Goal: Transaction & Acquisition: Purchase product/service

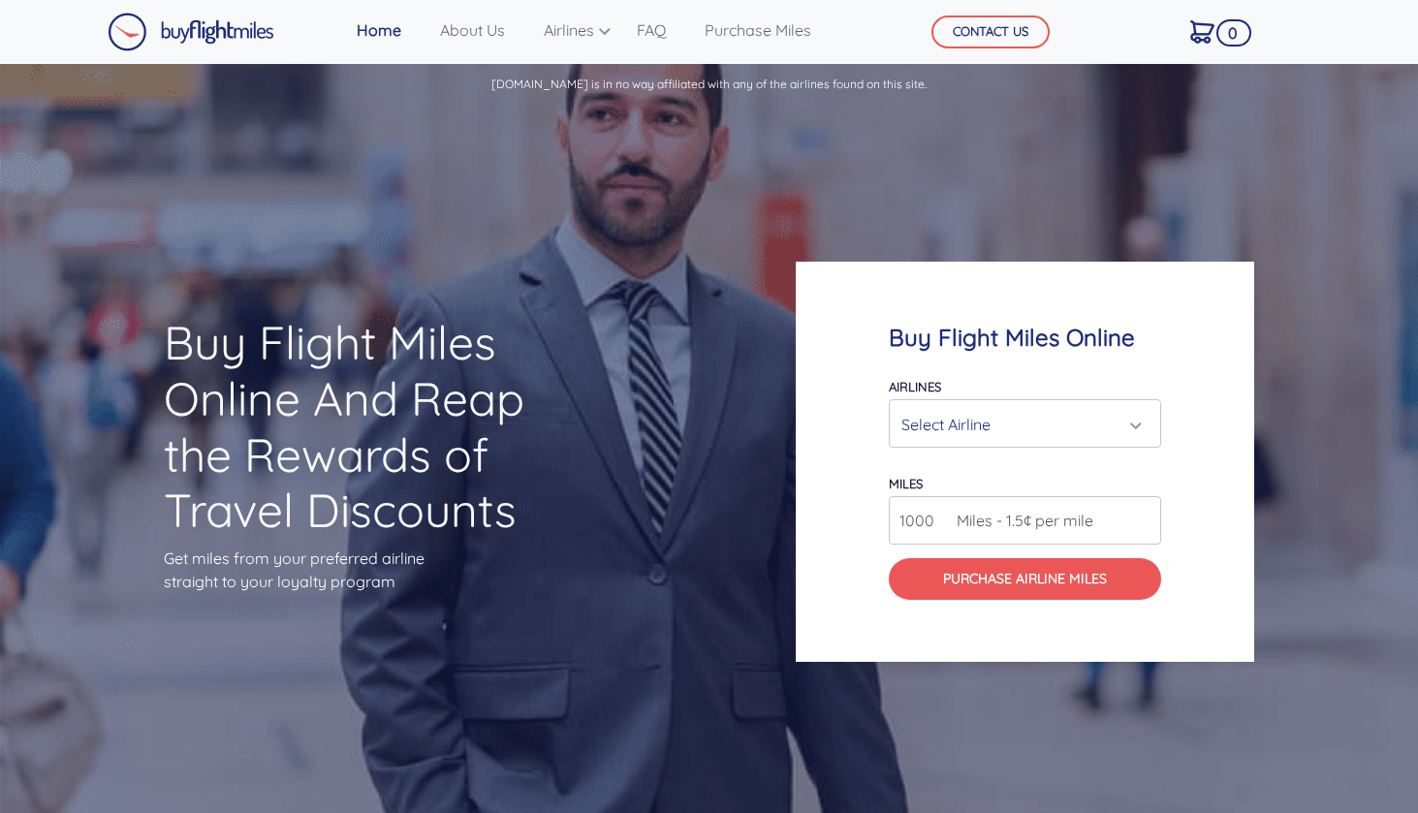
click at [1061, 439] on div "Select Airline" at bounding box center [1020, 424] width 236 height 37
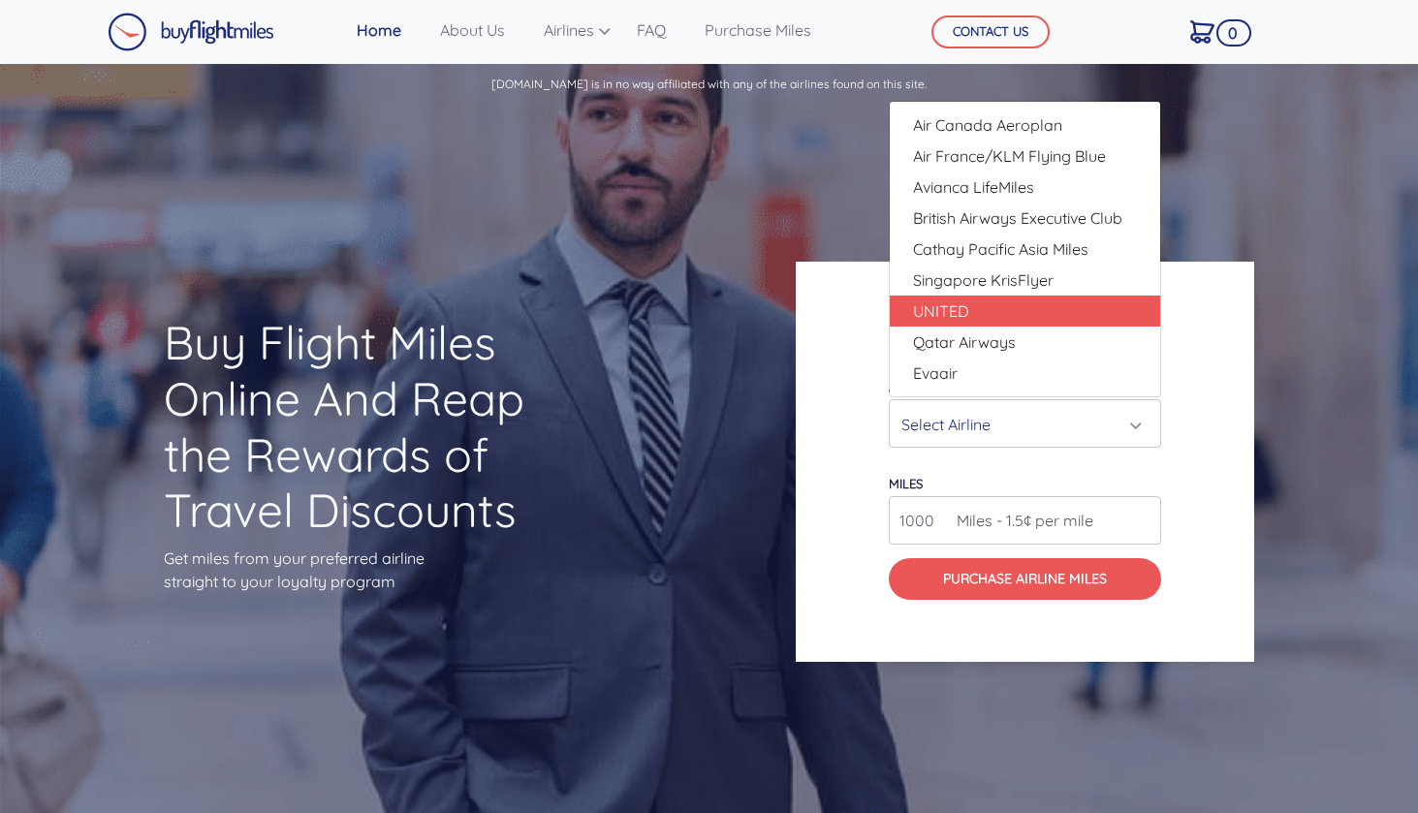
click at [1023, 320] on link "UNITED" at bounding box center [1025, 311] width 270 height 31
select select "UNITED"
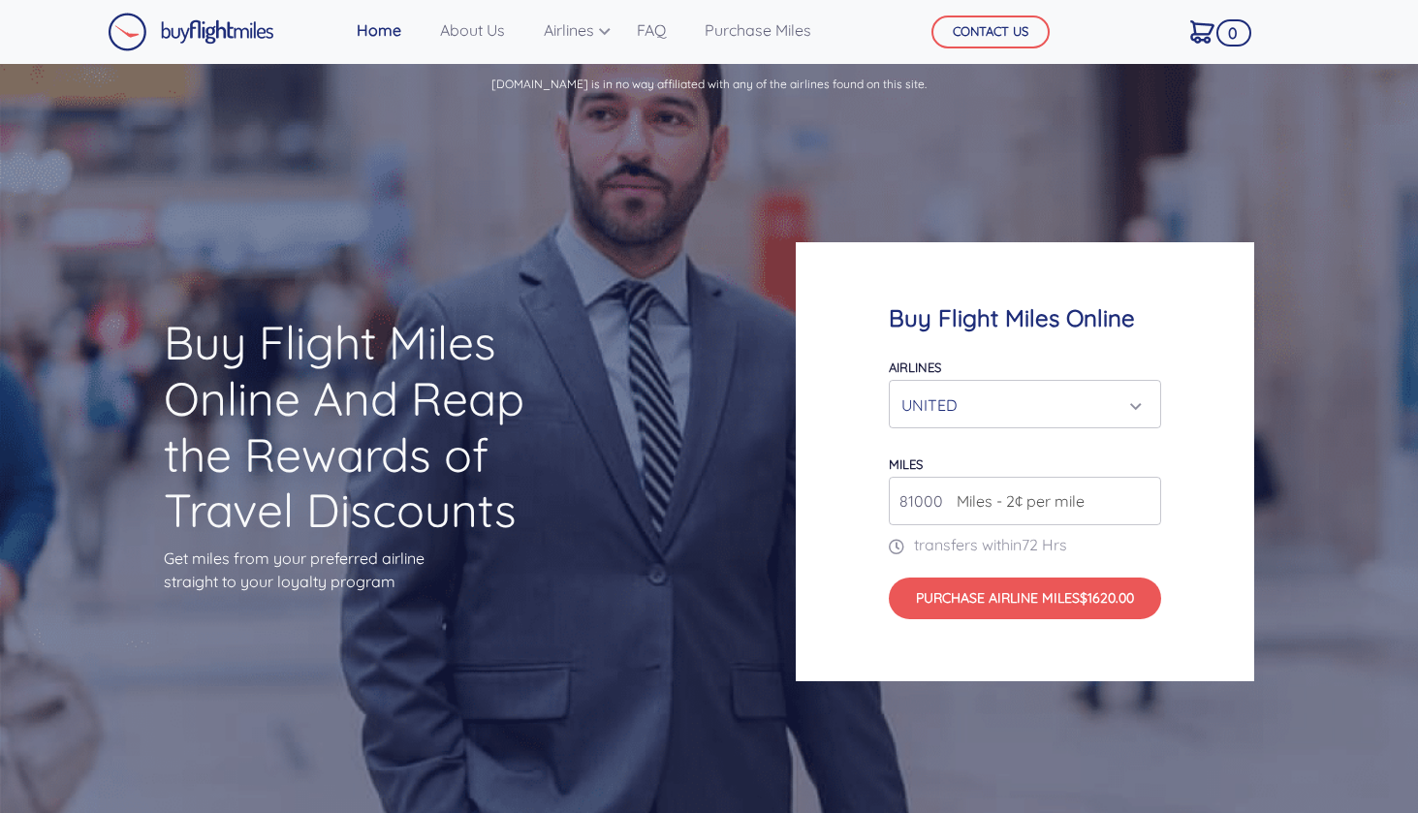
click at [1141, 497] on input "81000" at bounding box center [1025, 501] width 272 height 48
type input "82000"
click at [1141, 497] on input "82000" at bounding box center [1025, 501] width 272 height 48
type input "3"
type input "200000"
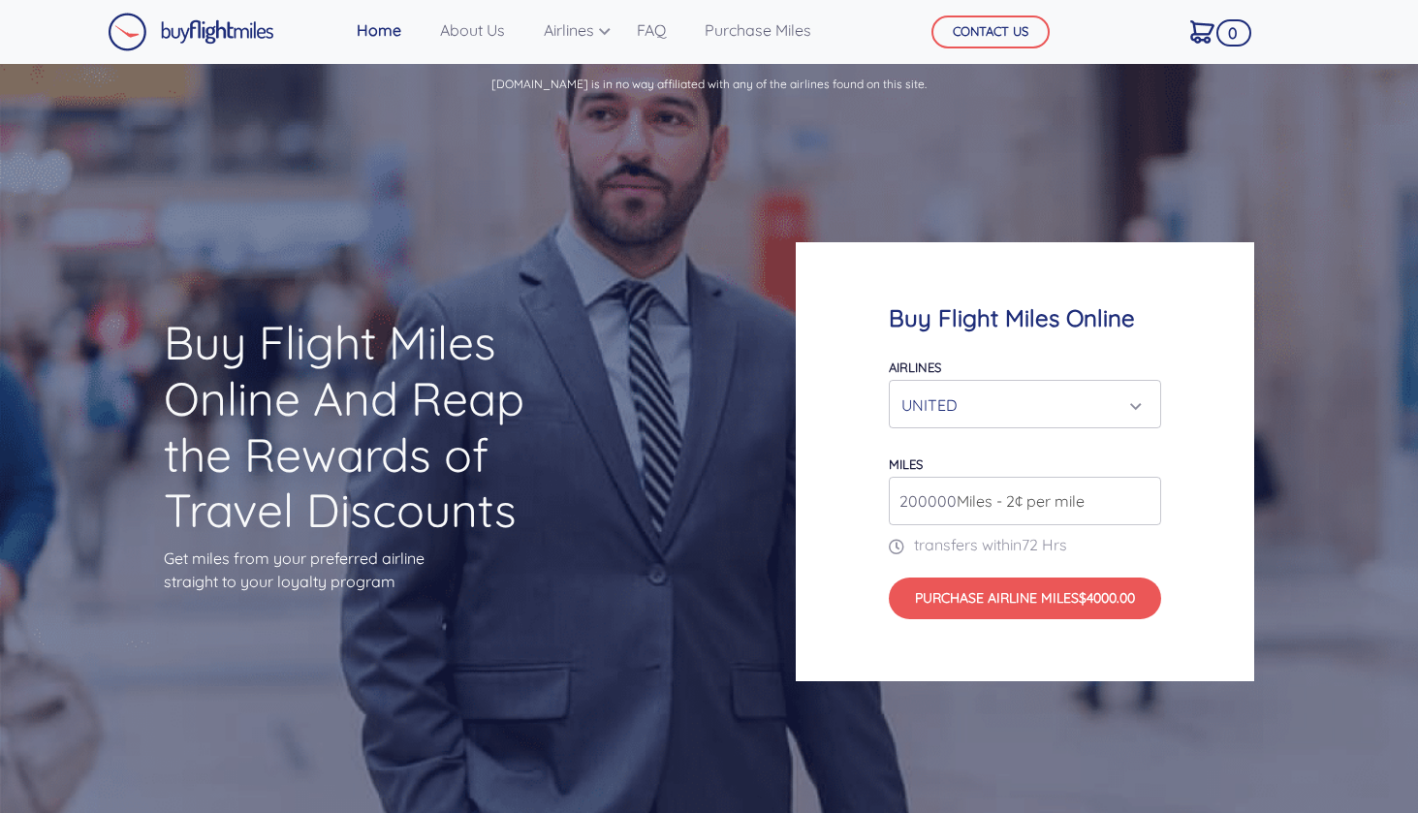
click at [1113, 418] on div "UNITED" at bounding box center [1020, 405] width 236 height 37
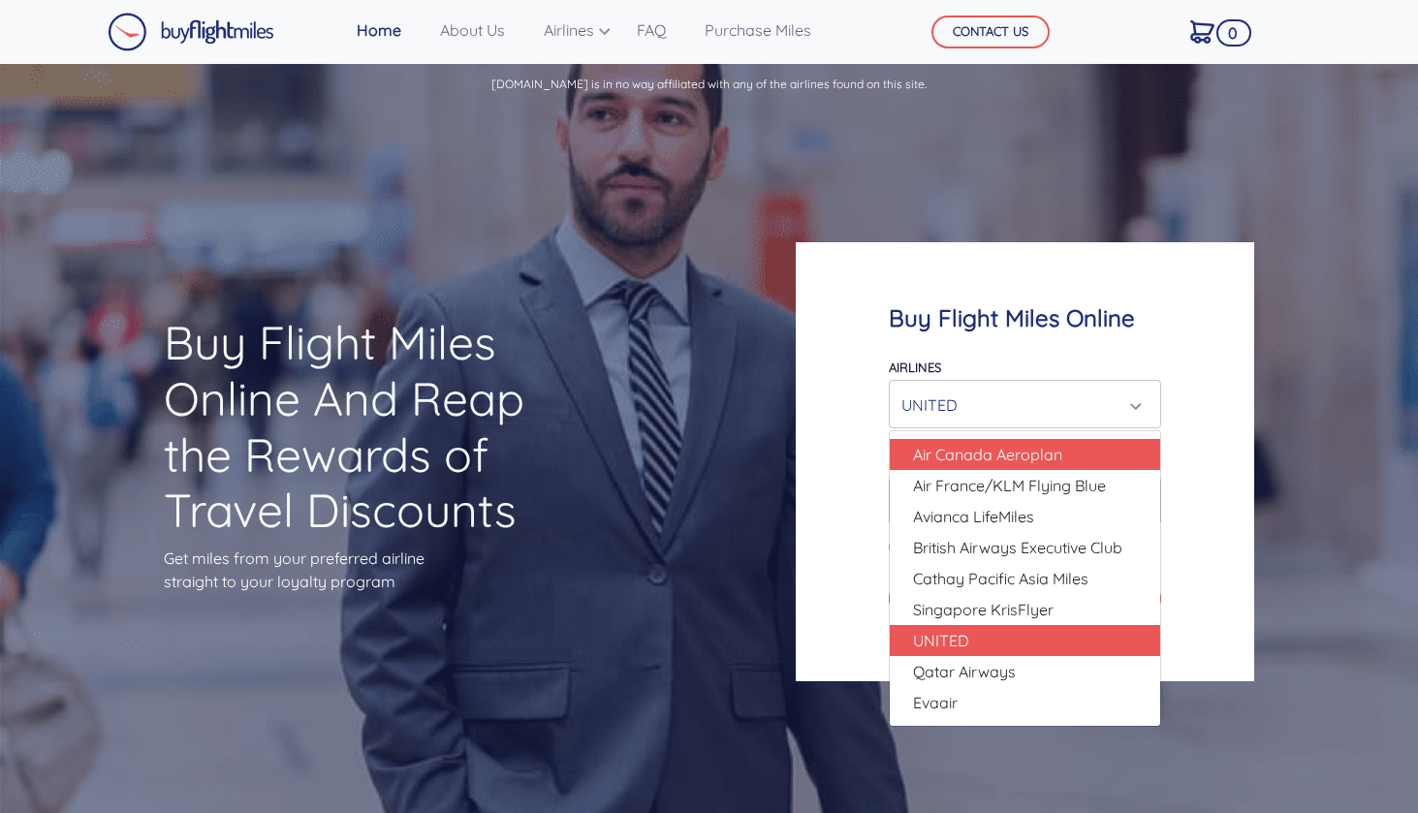
click at [1093, 441] on link "Air Canada Aeroplan" at bounding box center [1025, 454] width 270 height 31
select select "Air Canada Aeroplan"
type input "80000"
